Goal: Task Accomplishment & Management: Manage account settings

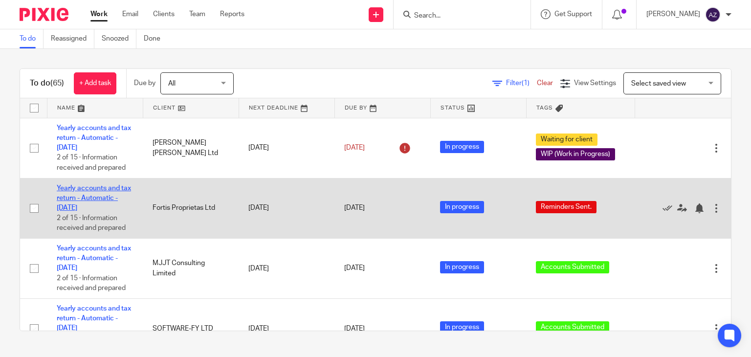
click at [106, 188] on link "Yearly accounts and tax return - Automatic - December 2024" at bounding box center [94, 198] width 74 height 27
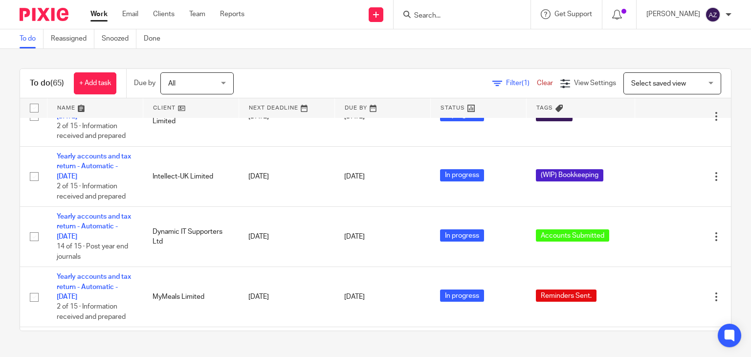
scroll to position [457, 0]
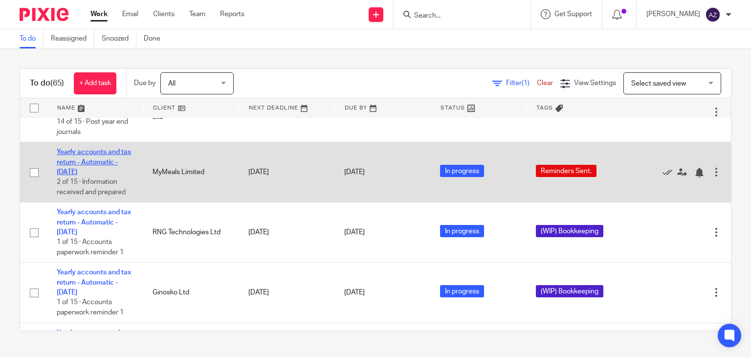
click at [96, 154] on link "Yearly accounts and tax return - Automatic - December 2024" at bounding box center [94, 162] width 74 height 27
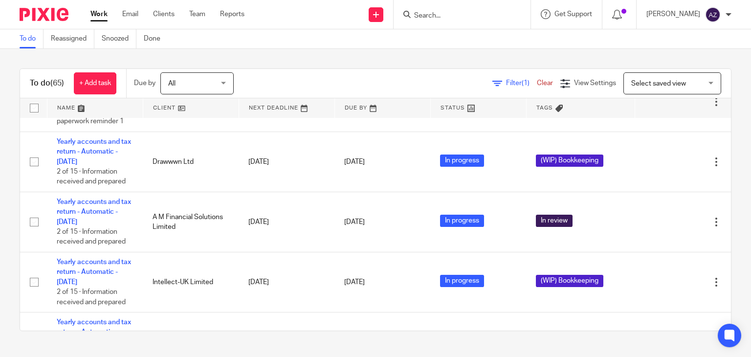
scroll to position [0, 0]
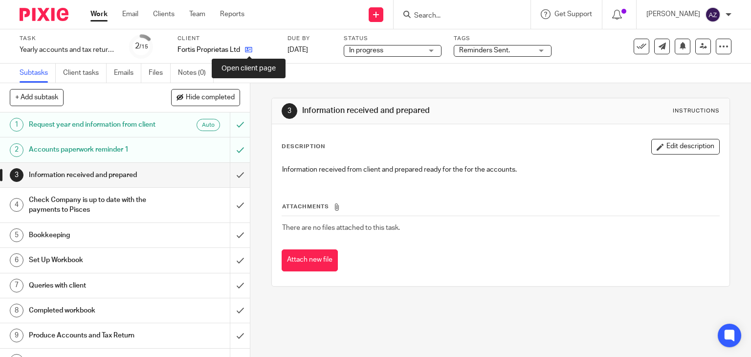
click at [247, 50] on icon at bounding box center [248, 49] width 7 height 7
click at [238, 49] on icon at bounding box center [237, 49] width 7 height 7
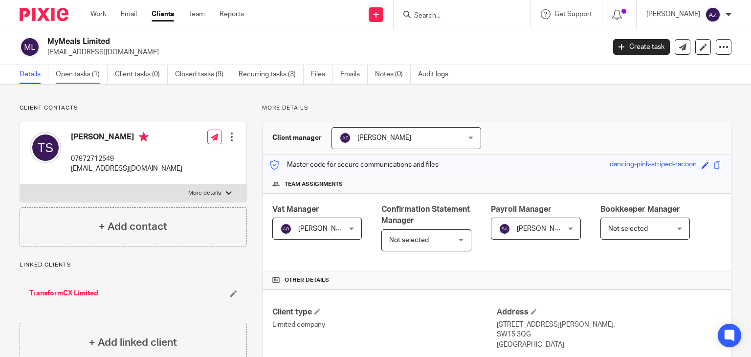
click at [83, 76] on link "Open tasks (1)" at bounding box center [82, 74] width 52 height 19
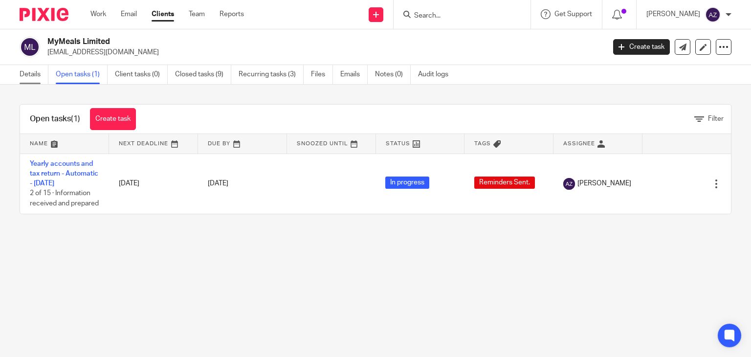
click at [31, 70] on link "Details" at bounding box center [34, 74] width 29 height 19
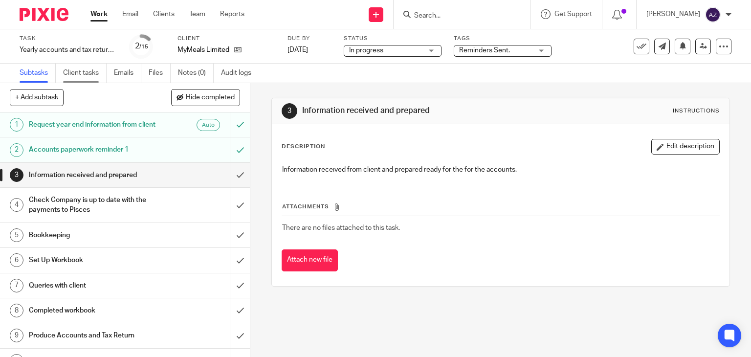
click at [82, 75] on link "Client tasks" at bounding box center [84, 73] width 43 height 19
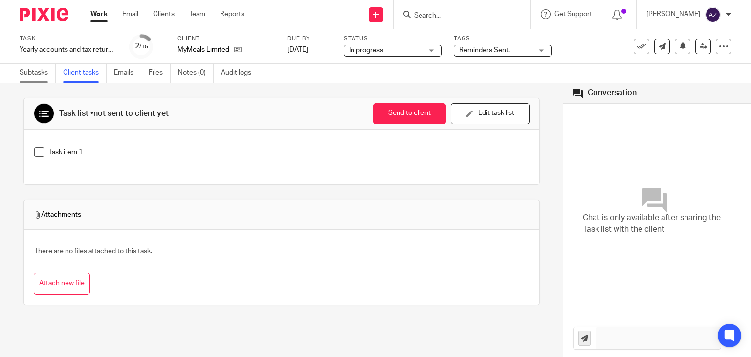
click at [27, 75] on link "Subtasks" at bounding box center [38, 73] width 36 height 19
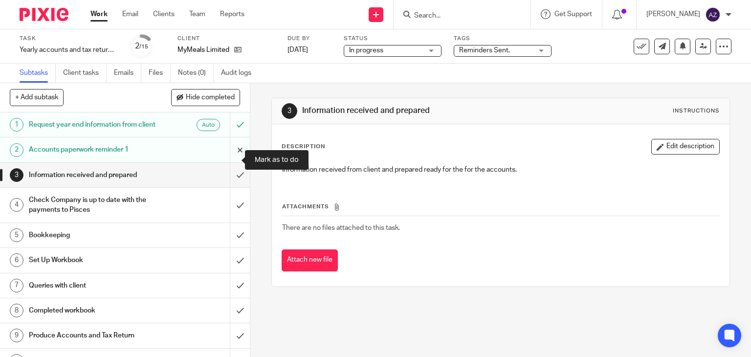
click at [229, 161] on input "submit" at bounding box center [125, 149] width 250 height 24
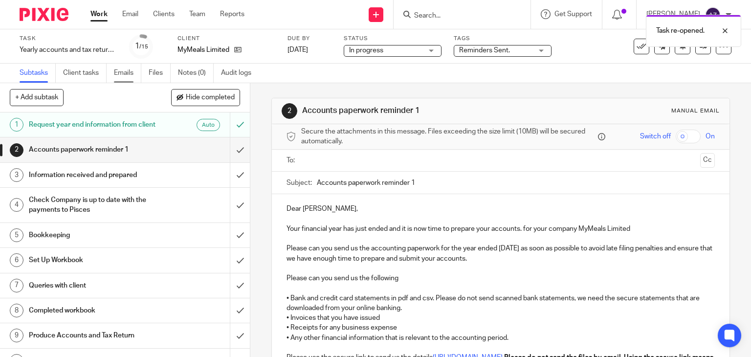
click at [134, 66] on link "Emails" at bounding box center [127, 73] width 27 height 19
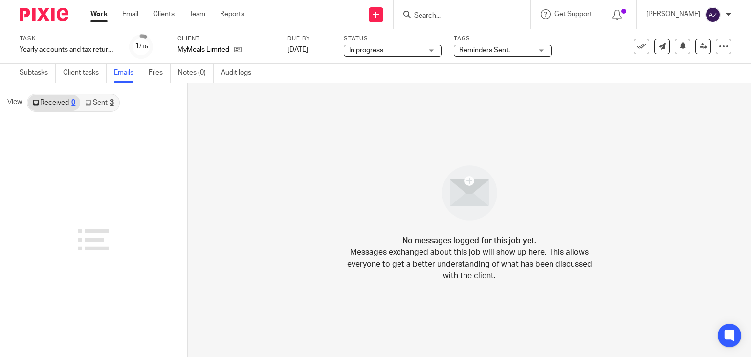
click at [93, 106] on link "Sent 3" at bounding box center [99, 103] width 38 height 16
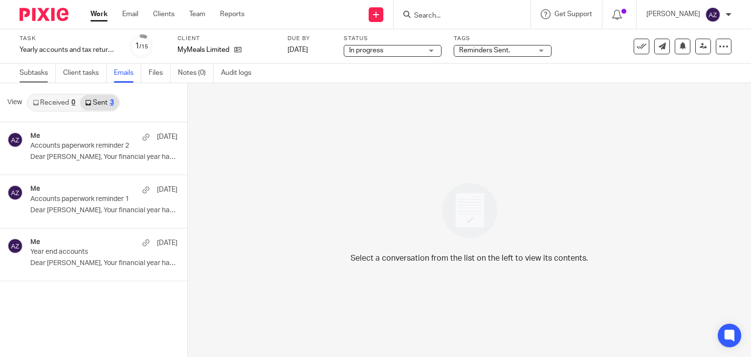
click at [32, 71] on link "Subtasks" at bounding box center [38, 73] width 36 height 19
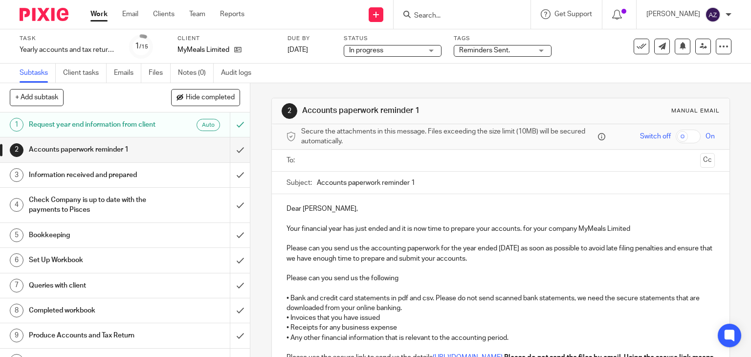
click at [431, 185] on input "Accounts paperwork reminder 1" at bounding box center [516, 183] width 398 height 22
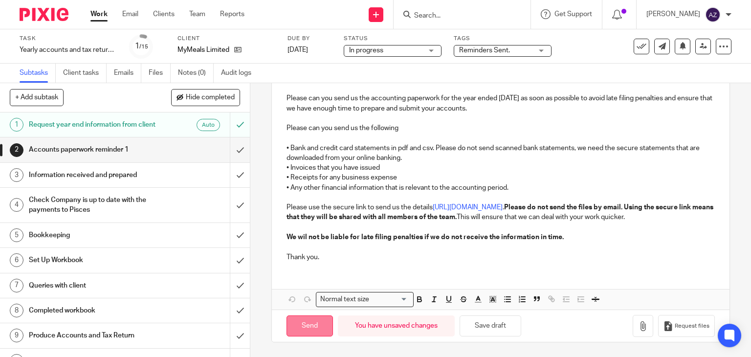
type input "Accounts paperwork reminder 3"
click at [311, 329] on input "Send" at bounding box center [309, 325] width 46 height 21
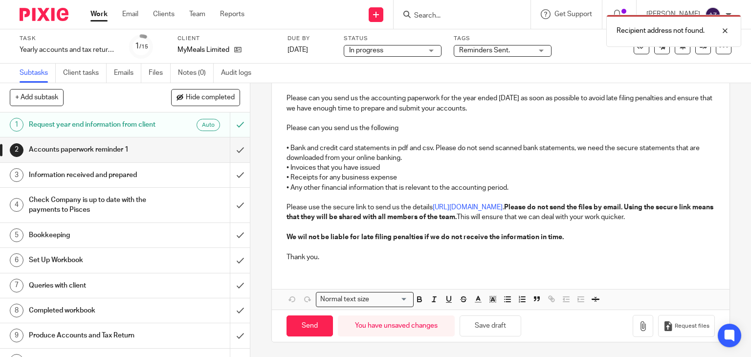
scroll to position [0, 0]
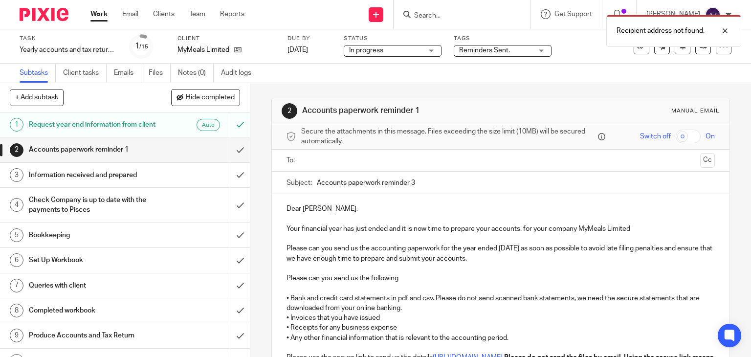
click at [369, 167] on ul at bounding box center [501, 160] width 398 height 16
click at [366, 160] on input "text" at bounding box center [499, 160] width 391 height 11
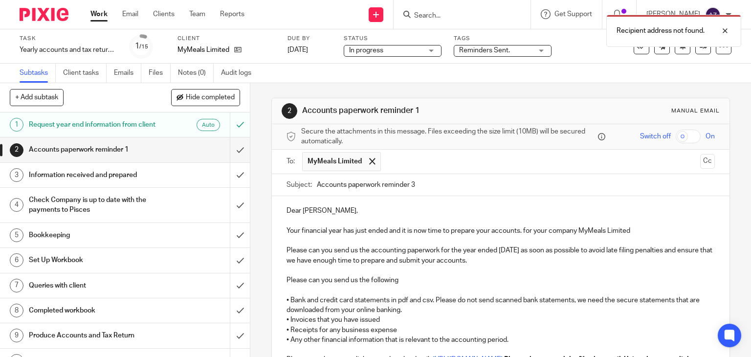
scroll to position [160, 0]
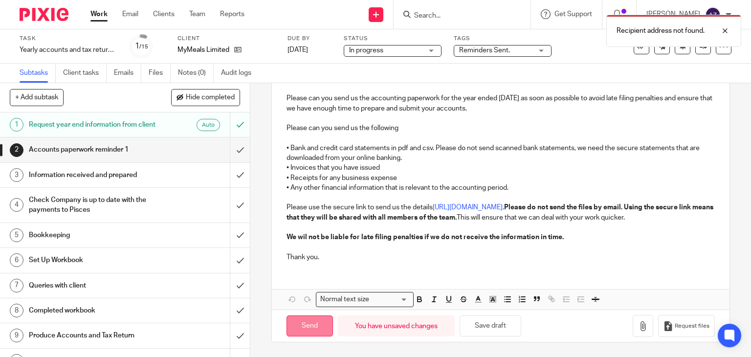
click at [321, 325] on input "Send" at bounding box center [309, 325] width 46 height 21
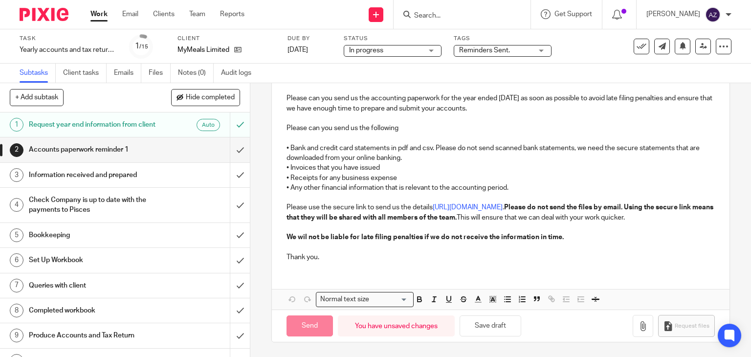
type input "Sent"
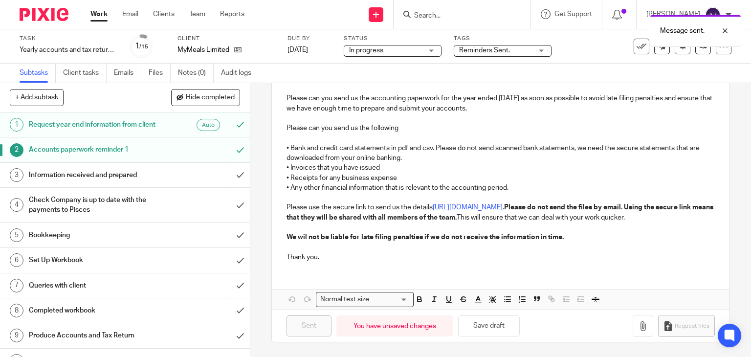
scroll to position [0, 0]
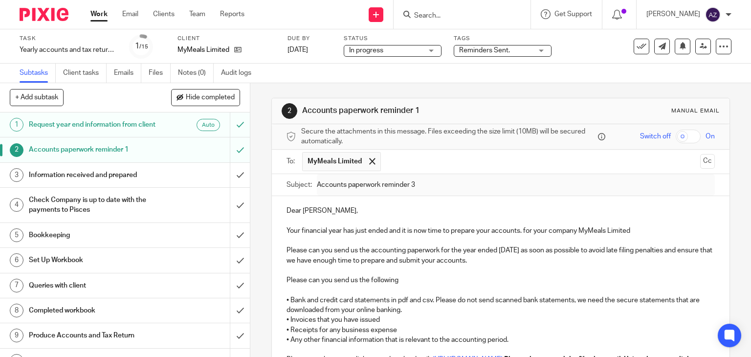
click at [255, 177] on div "2 Accounts paperwork reminder 1 Manual email Secure the attachments in this mes…" at bounding box center [500, 220] width 500 height 274
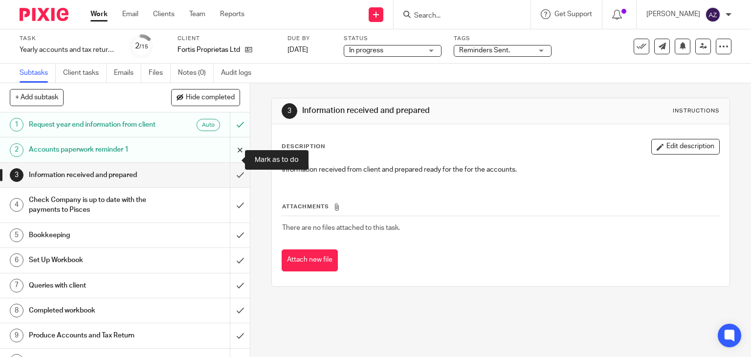
click at [230, 159] on input "submit" at bounding box center [125, 149] width 250 height 24
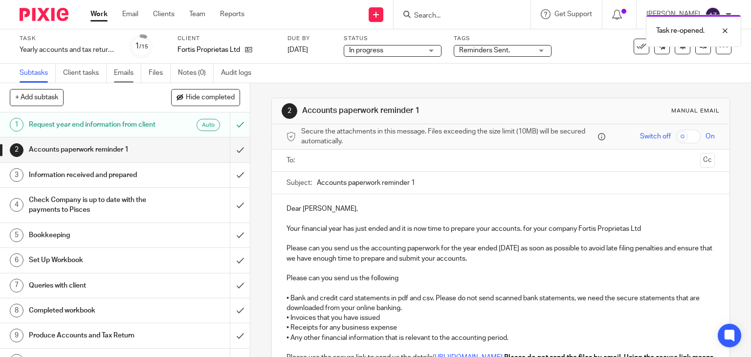
click at [125, 74] on link "Emails" at bounding box center [127, 73] width 27 height 19
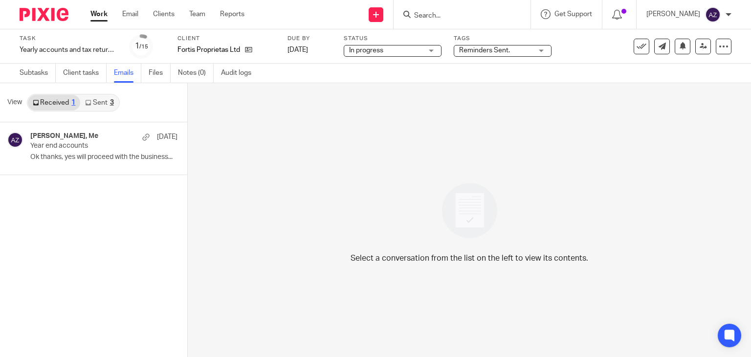
click at [102, 106] on link "Sent 3" at bounding box center [99, 103] width 38 height 16
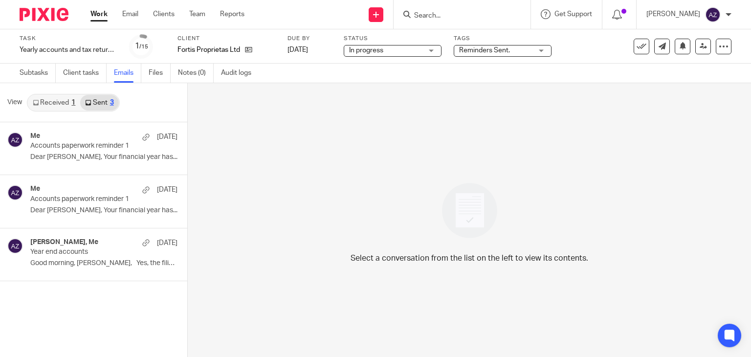
click at [57, 106] on link "Received 1" at bounding box center [54, 103] width 52 height 16
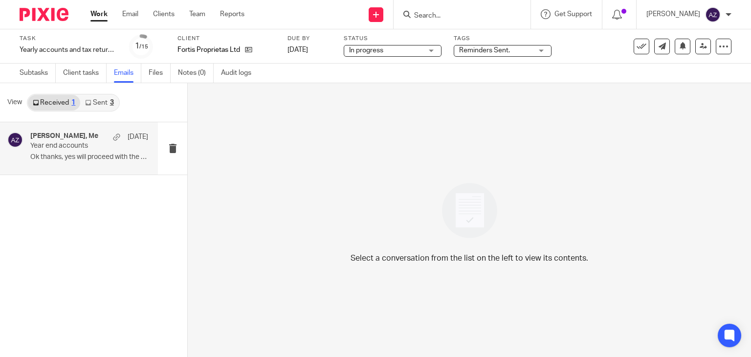
click at [94, 145] on p "Year end accounts" at bounding box center [77, 146] width 94 height 8
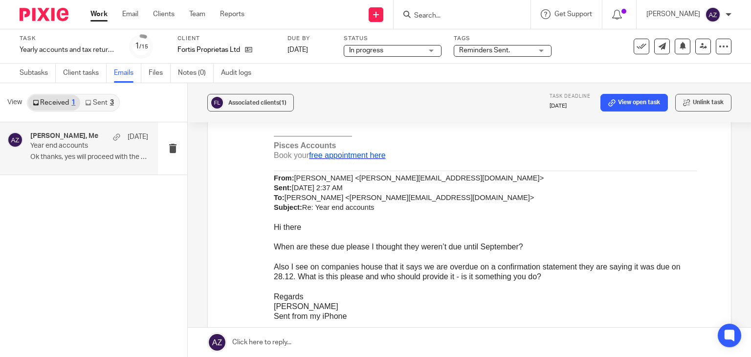
scroll to position [581, 0]
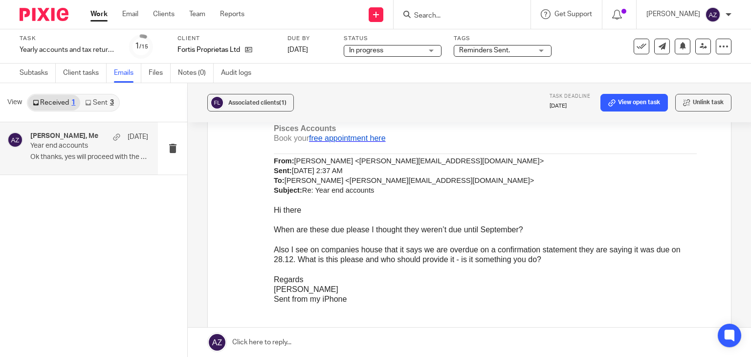
click at [78, 141] on div "Chris Ashton, Me 3 Jan" at bounding box center [89, 137] width 118 height 10
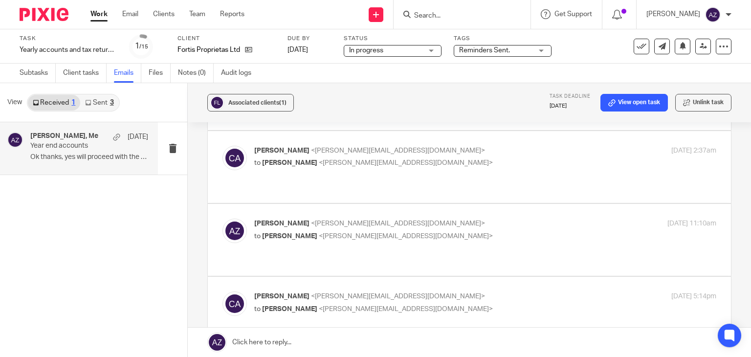
scroll to position [0, 0]
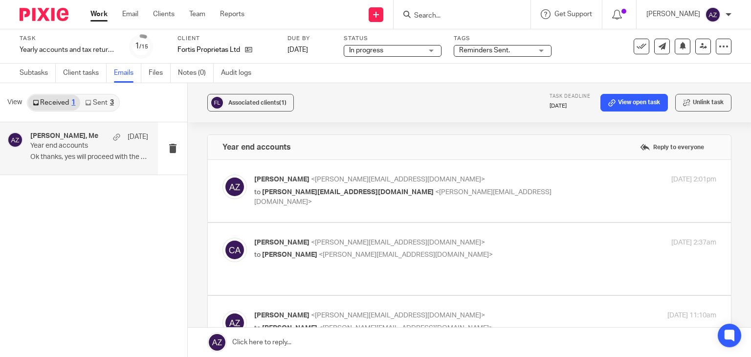
click at [441, 251] on p "to Ashar Zulqarnain <ashar@piscesaccounts.co.uk>" at bounding box center [408, 255] width 308 height 10
checkbox input "true"
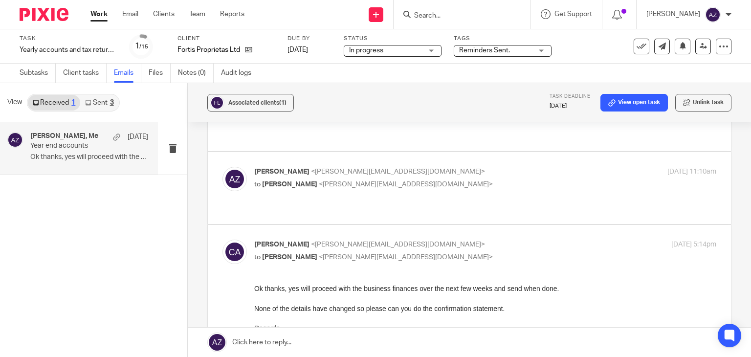
scroll to position [587, 0]
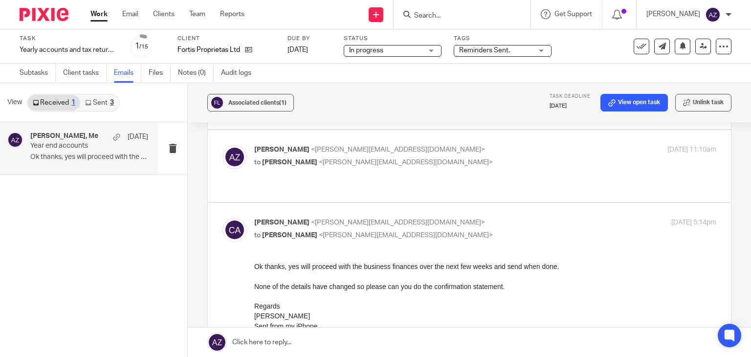
click at [449, 157] on p "to Chris Ashton <chris-ashton@outlook.com>" at bounding box center [408, 162] width 308 height 10
checkbox input "true"
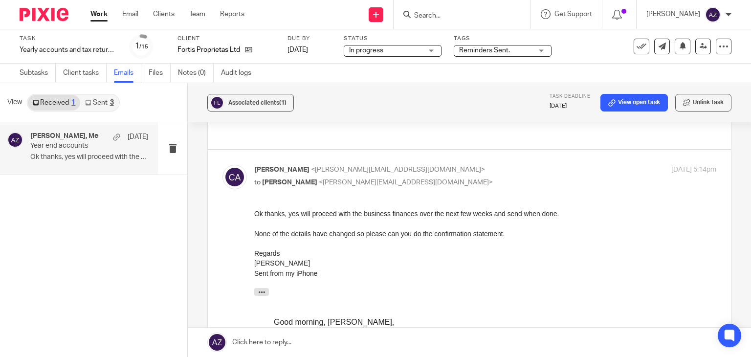
scroll to position [1320, 0]
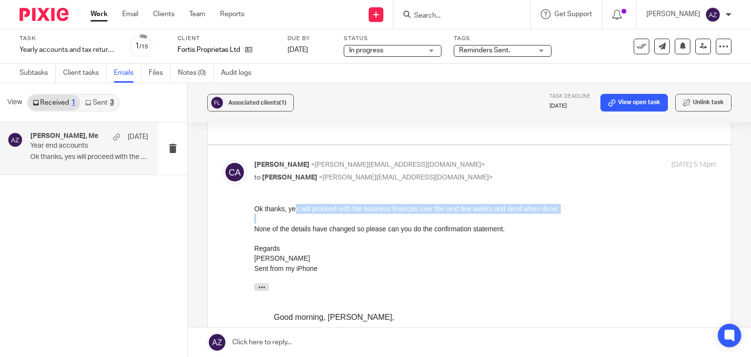
drag, startPoint x: 293, startPoint y: 210, endPoint x: 475, endPoint y: 229, distance: 182.8
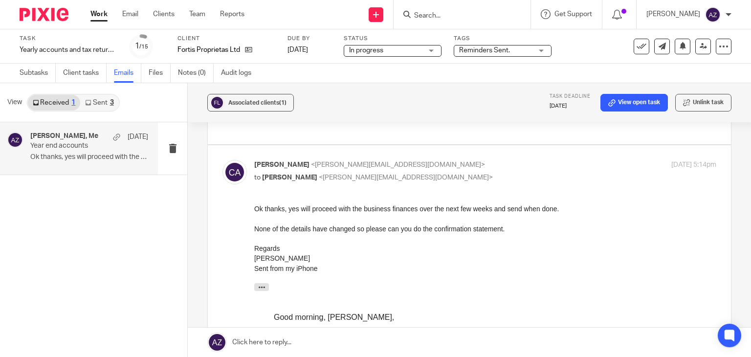
click at [472, 237] on div at bounding box center [485, 238] width 462 height 10
drag, startPoint x: 288, startPoint y: 231, endPoint x: 377, endPoint y: 234, distance: 89.0
click at [332, 241] on div at bounding box center [485, 238] width 462 height 10
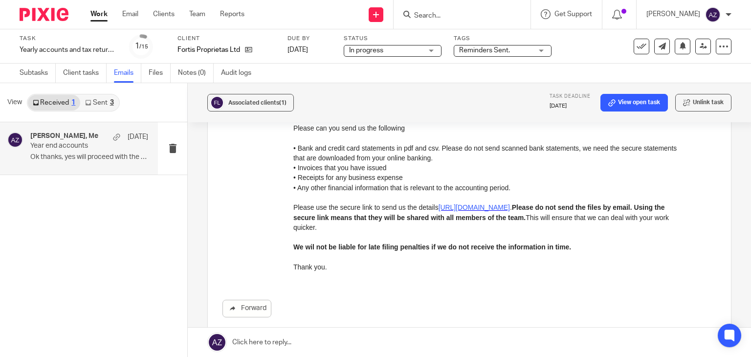
scroll to position [2053, 0]
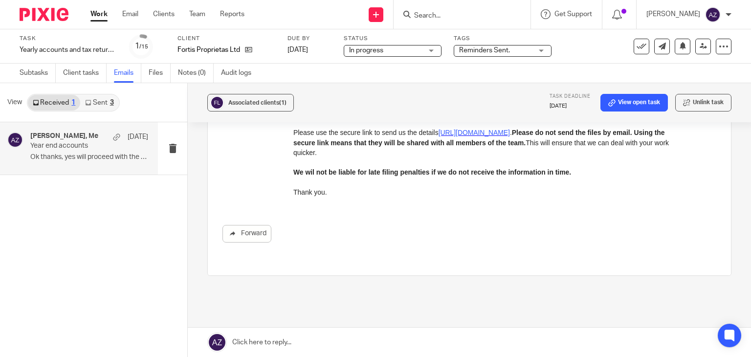
click at [100, 104] on link "Sent 3" at bounding box center [99, 103] width 38 height 16
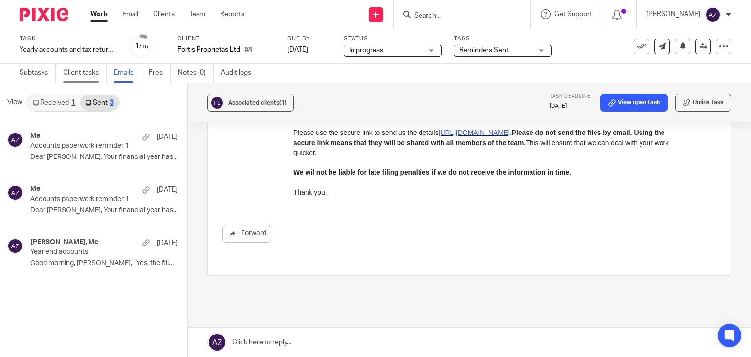
click at [76, 71] on link "Client tasks" at bounding box center [84, 73] width 43 height 19
click at [37, 74] on link "Subtasks" at bounding box center [38, 73] width 36 height 19
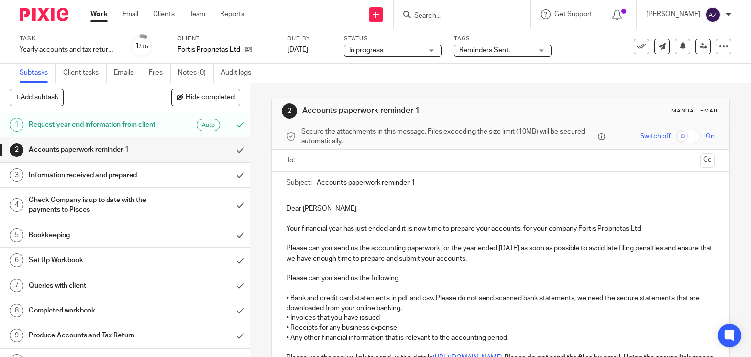
click at [343, 160] on input "text" at bounding box center [499, 160] width 391 height 11
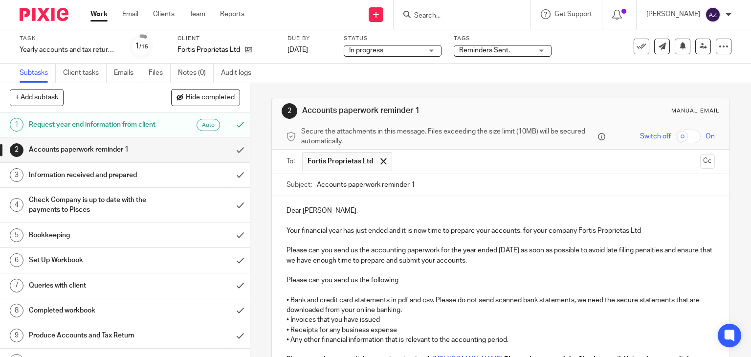
click at [427, 162] on input "text" at bounding box center [546, 161] width 299 height 19
click at [418, 189] on input "Accounts paperwork reminder 1" at bounding box center [516, 185] width 398 height 22
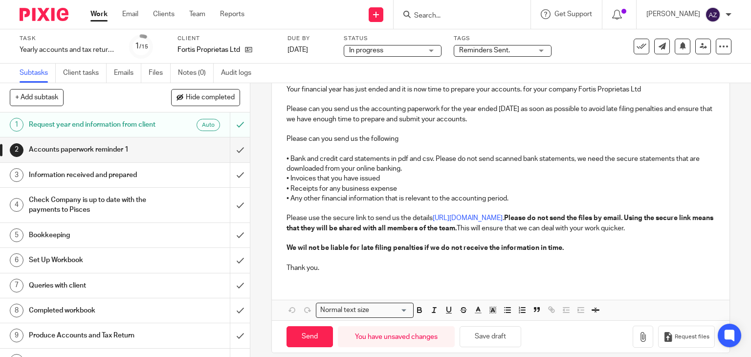
scroll to position [160, 0]
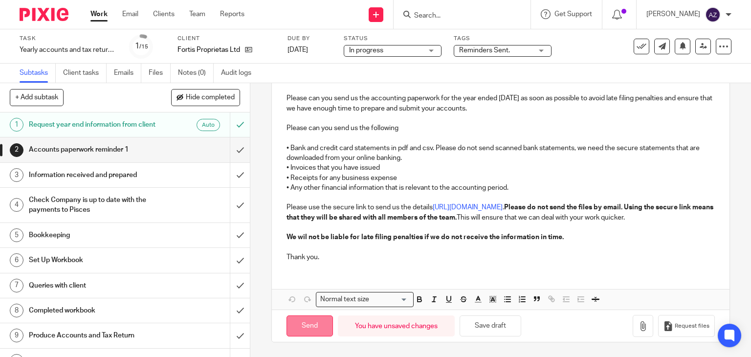
type input "Accounts paperwork reminder 3"
click at [315, 333] on input "Send" at bounding box center [309, 325] width 46 height 21
type input "Sent"
